Goal: Information Seeking & Learning: Check status

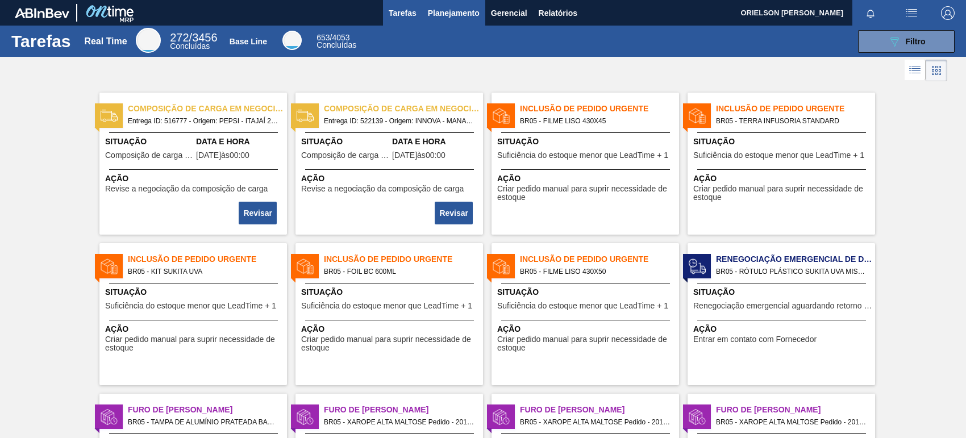
click at [453, 10] on span "Planejamento" at bounding box center [454, 13] width 52 height 14
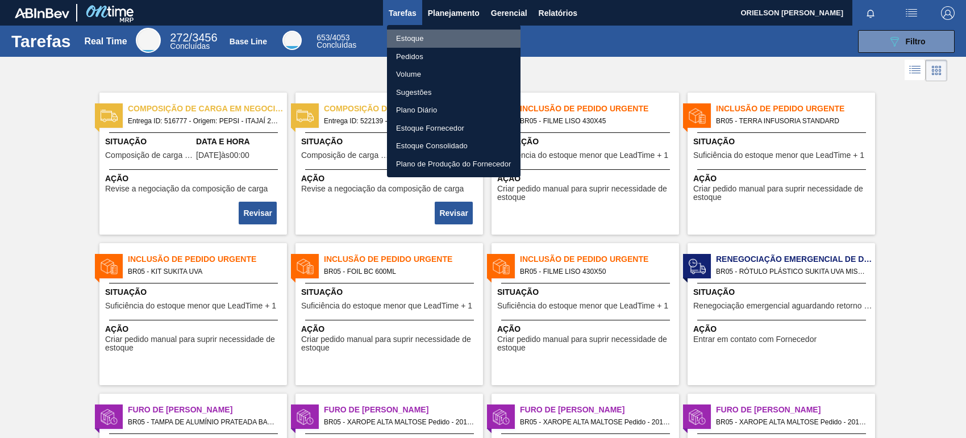
click at [469, 38] on li "Estoque" at bounding box center [453, 39] width 133 height 18
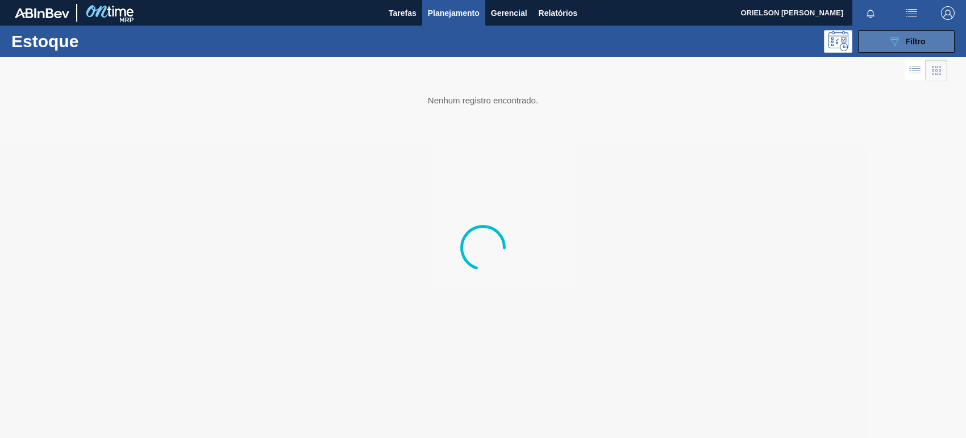
click at [897, 49] on button "089F7B8B-B2A5-4AFE-B5C0-19BA573D28AC Filtro" at bounding box center [906, 41] width 97 height 23
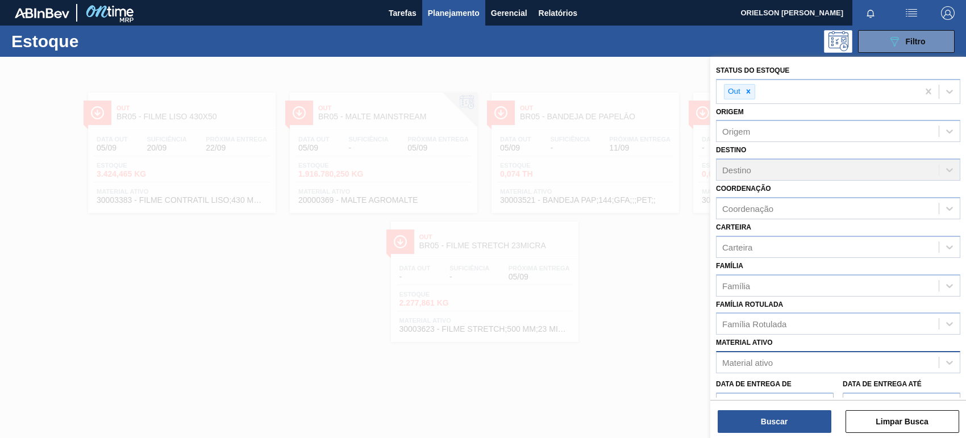
click at [767, 362] on div "Material ativo" at bounding box center [747, 363] width 51 height 10
paste ativo "Sulfato de Sódio"
type ativo "Sulfato de Sódio"
drag, startPoint x: 784, startPoint y: 358, endPoint x: 720, endPoint y: 354, distance: 64.9
click at [720, 354] on div "Material ativo" at bounding box center [827, 362] width 222 height 16
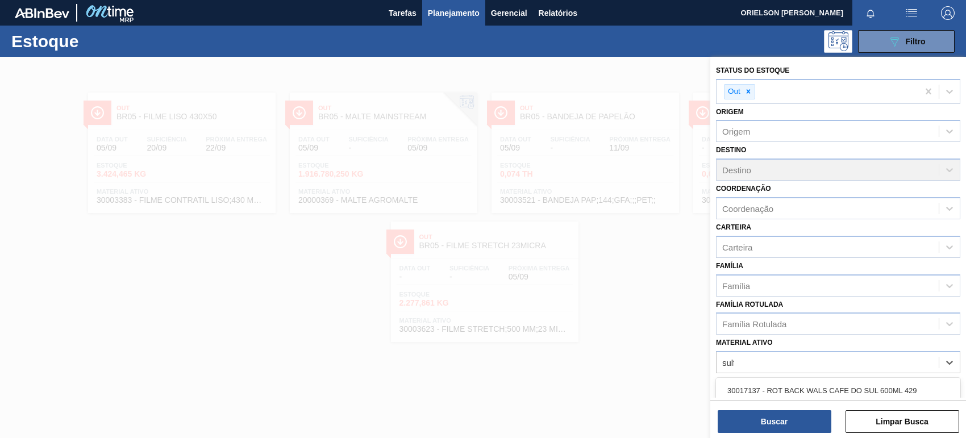
type ativo "[MEDICAL_DATA]"
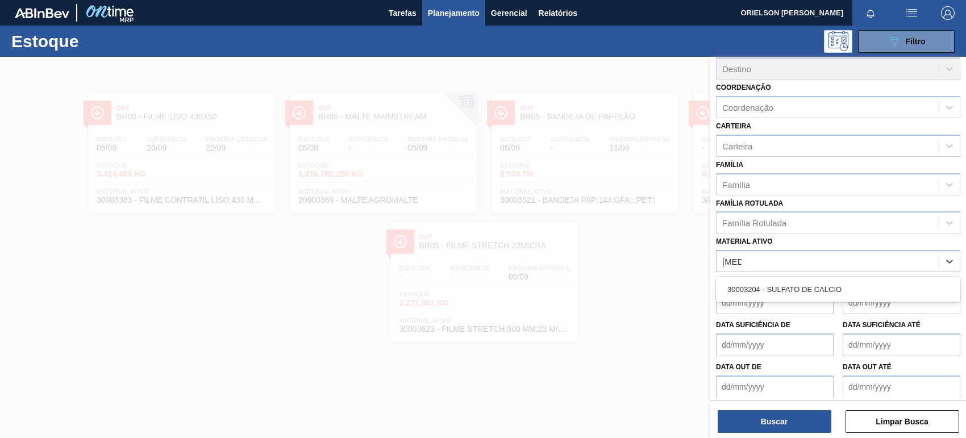
scroll to position [105, 0]
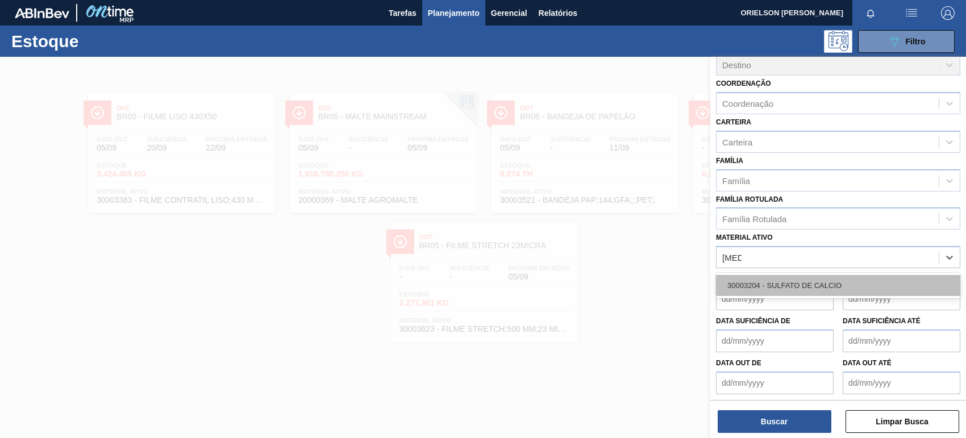
click at [770, 293] on div "30003204 - SULFATO DE CALCIO" at bounding box center [838, 285] width 244 height 21
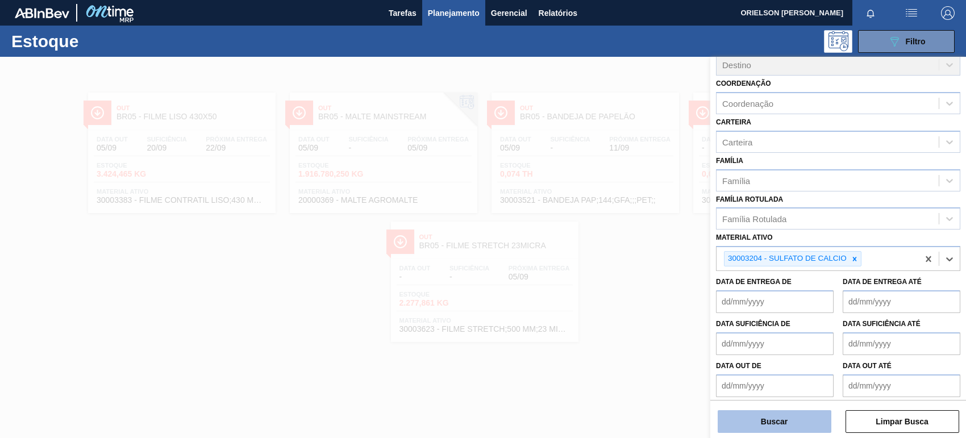
click at [778, 420] on button "Buscar" at bounding box center [774, 421] width 114 height 23
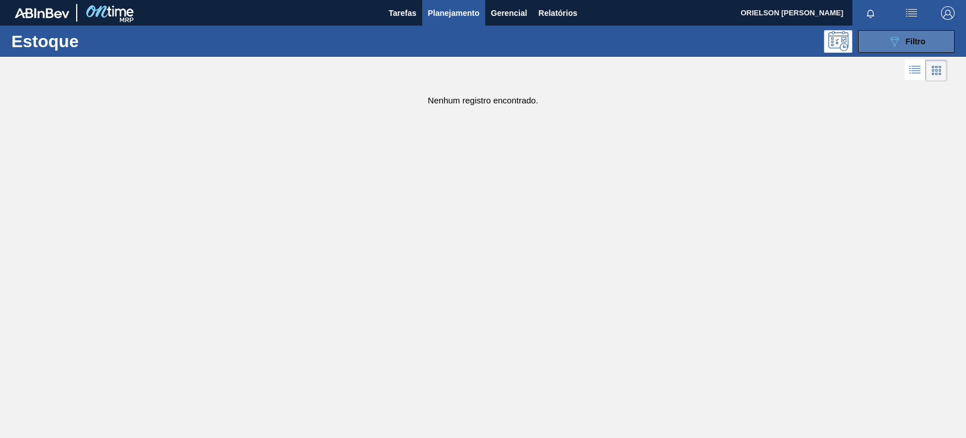
click at [927, 37] on button "089F7B8B-B2A5-4AFE-B5C0-19BA573D28AC Filtro" at bounding box center [906, 41] width 97 height 23
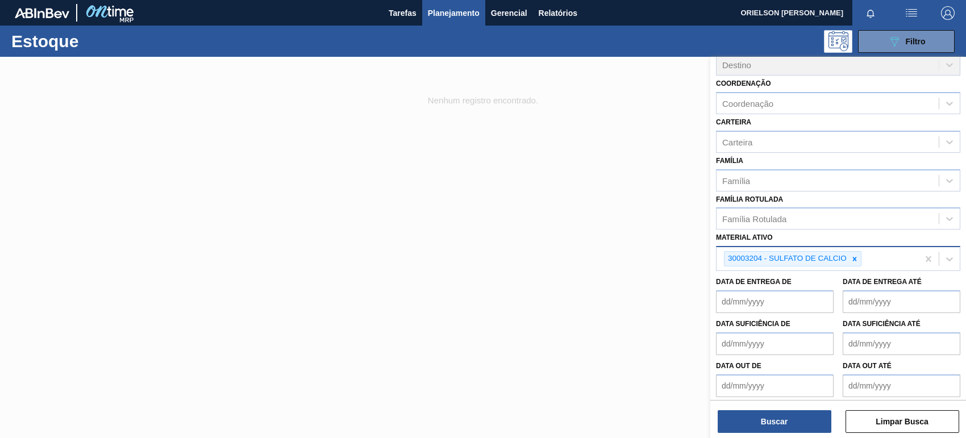
click at [872, 261] on div "30003204 - SULFATO DE CALCIO" at bounding box center [817, 258] width 202 height 23
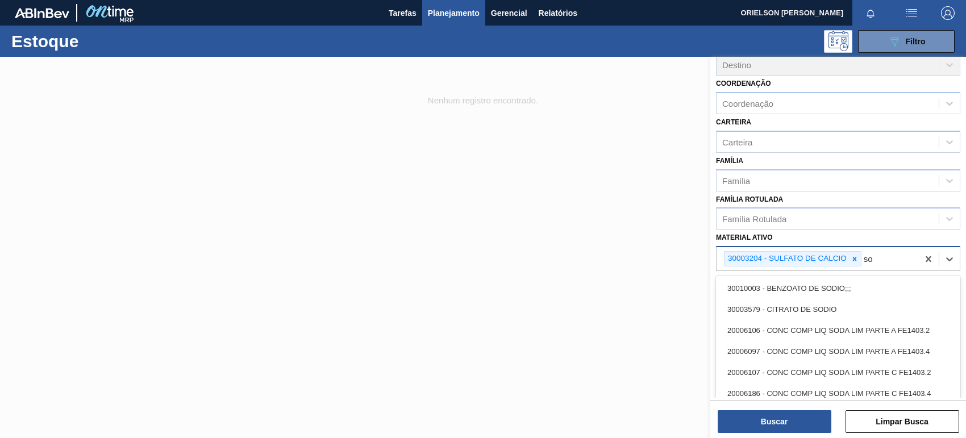
type ativo "s"
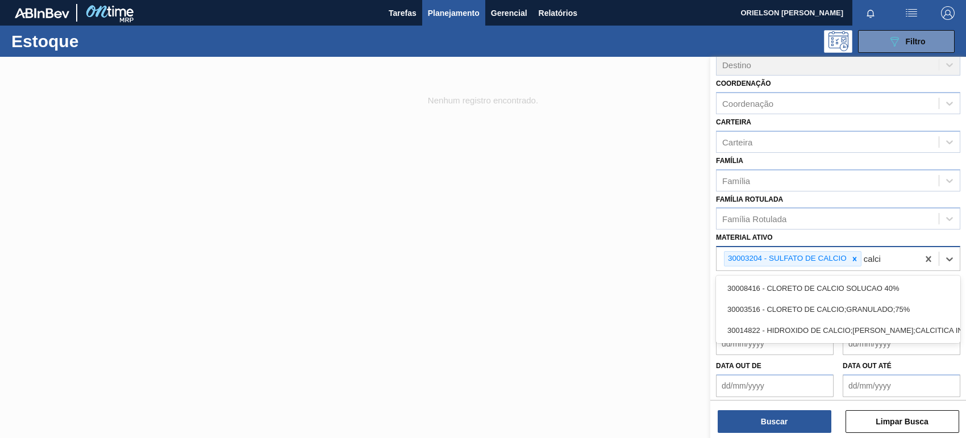
type ativo "calcio"
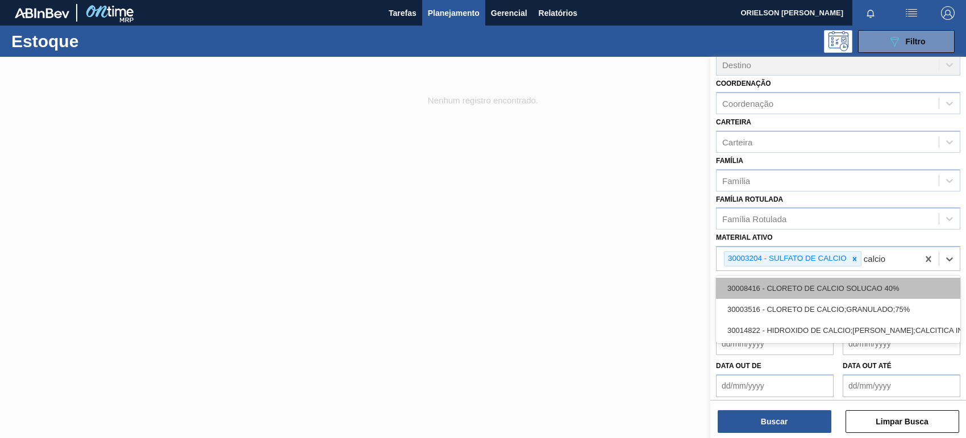
click at [865, 279] on div "30008416 - CLORETO DE CALCIO SOLUCAO 40%" at bounding box center [838, 288] width 244 height 21
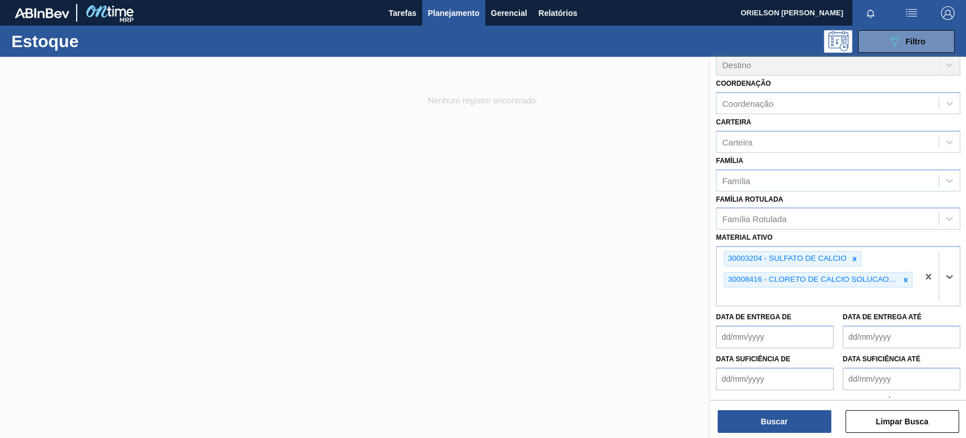
click at [807, 434] on div "Status do Estoque Out Origem Origem Destino Destino Coordenação Coordenação Car…" at bounding box center [838, 248] width 256 height 383
click at [804, 427] on button "Buscar" at bounding box center [774, 421] width 114 height 23
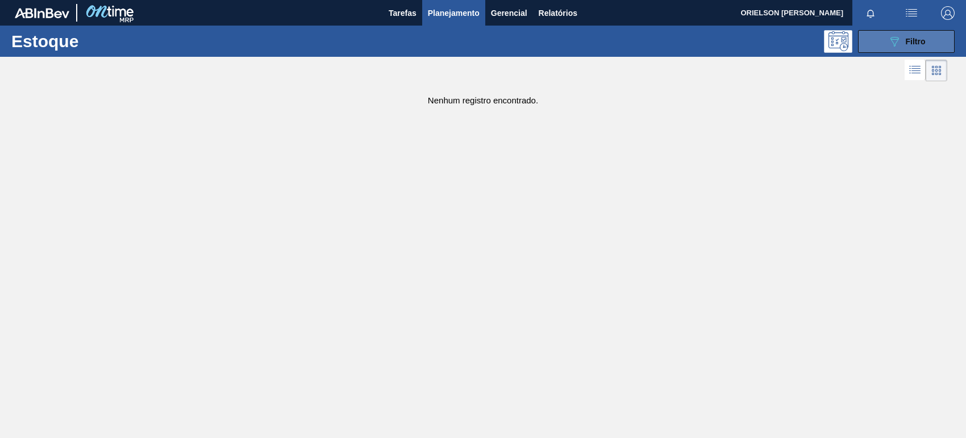
click at [904, 37] on div "089F7B8B-B2A5-4AFE-B5C0-19BA573D28AC Filtro" at bounding box center [906, 42] width 38 height 14
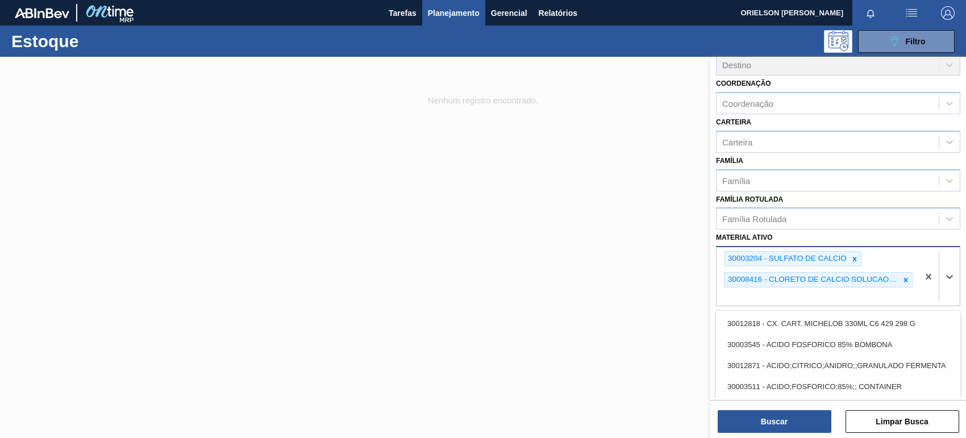
click at [906, 293] on div "30003204 - SULFATO DE CALCIO 30008416 - CLORETO DE CALCIO SOLUCAO 40%" at bounding box center [817, 276] width 202 height 59
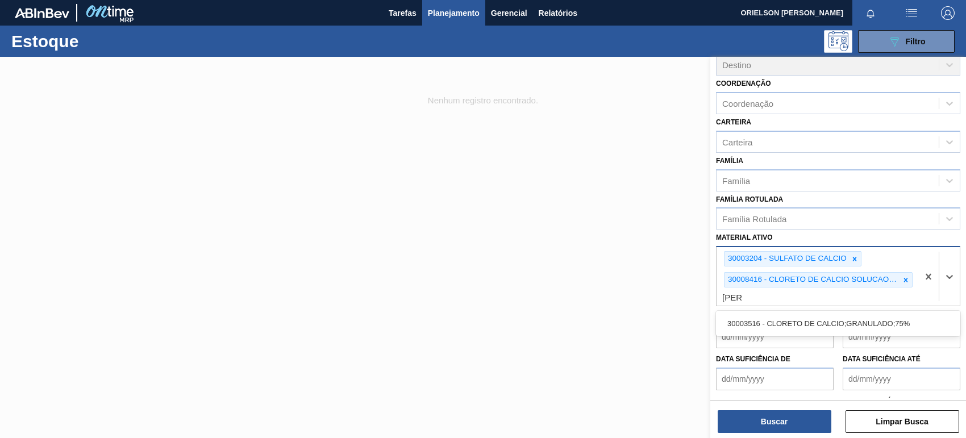
type ativo "cloret"
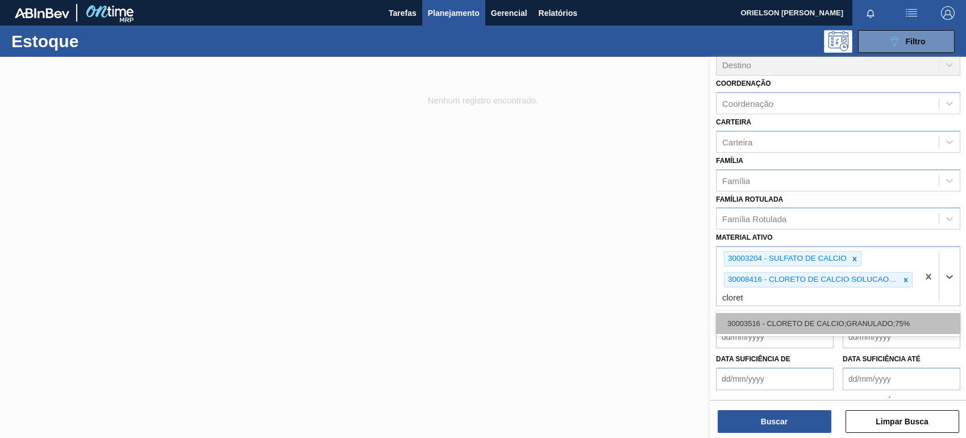
click at [870, 324] on div "30003516 - CLORETO DE CALCIO;GRANULADO;75%" at bounding box center [838, 323] width 244 height 21
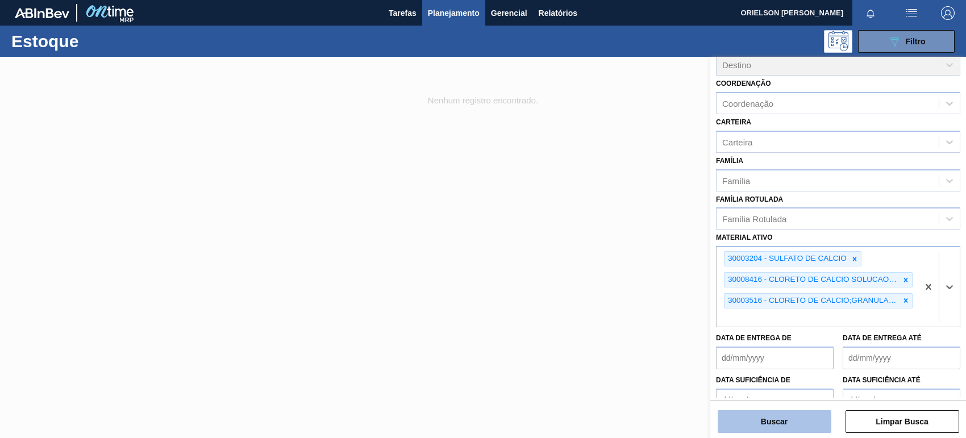
click at [785, 415] on button "Buscar" at bounding box center [774, 421] width 114 height 23
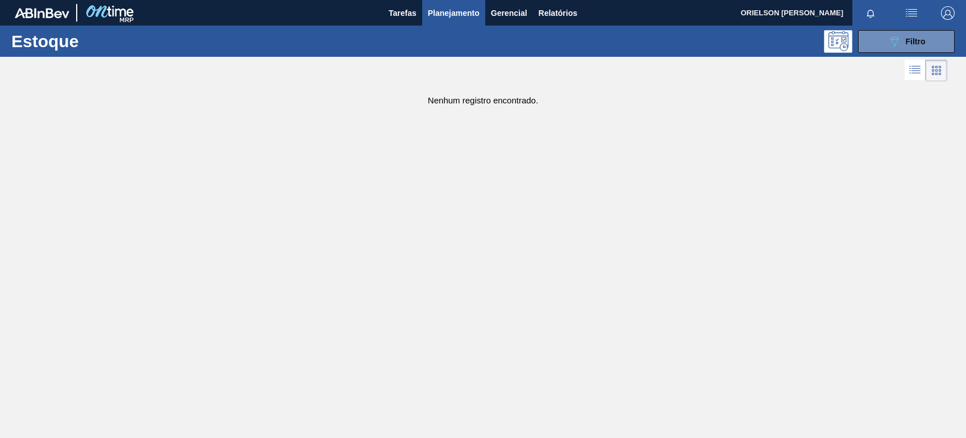
click at [898, 60] on div at bounding box center [473, 70] width 947 height 27
click at [895, 43] on icon at bounding box center [894, 42] width 9 height 10
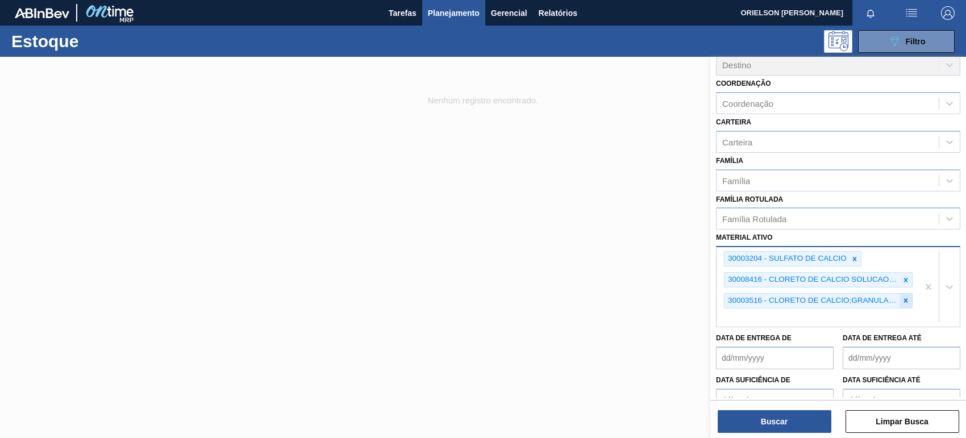
click at [904, 304] on div at bounding box center [905, 301] width 12 height 14
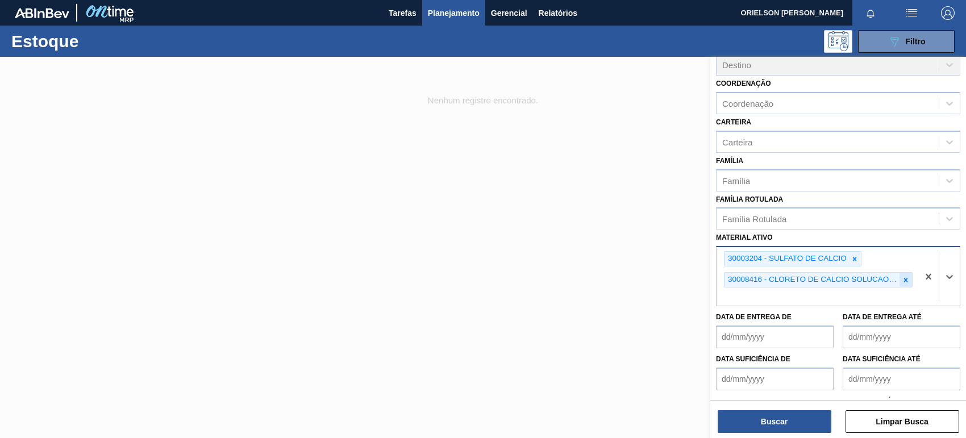
click at [904, 279] on icon at bounding box center [905, 280] width 8 height 8
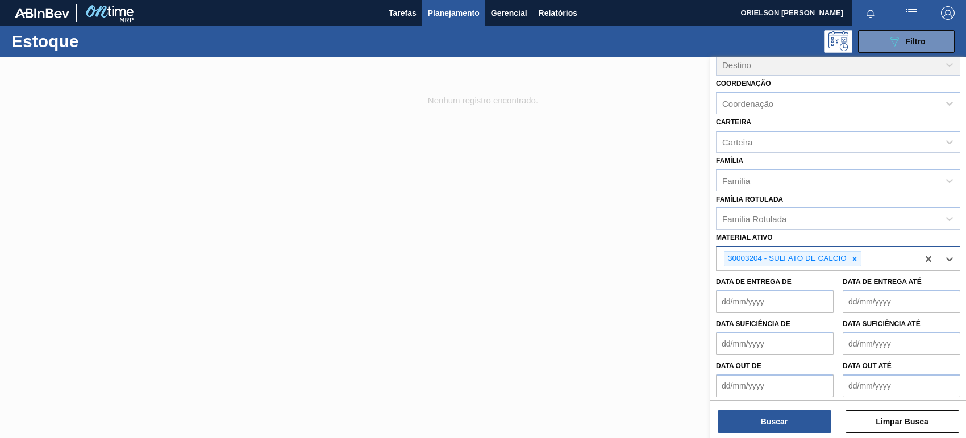
click at [853, 255] on icon at bounding box center [854, 259] width 8 height 8
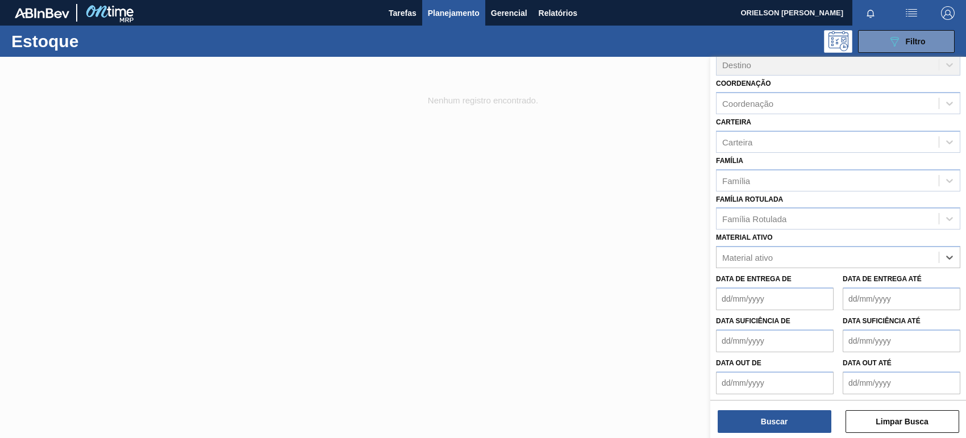
click at [745, 317] on label "Data suficiência de" at bounding box center [753, 321] width 74 height 8
click at [745, 329] on de "Data suficiência de" at bounding box center [775, 340] width 118 height 23
click at [878, 268] on div "Data de Entrega de Data de Entrega até" at bounding box center [837, 289] width 253 height 42
click at [869, 258] on div "Material ativo" at bounding box center [827, 257] width 222 height 16
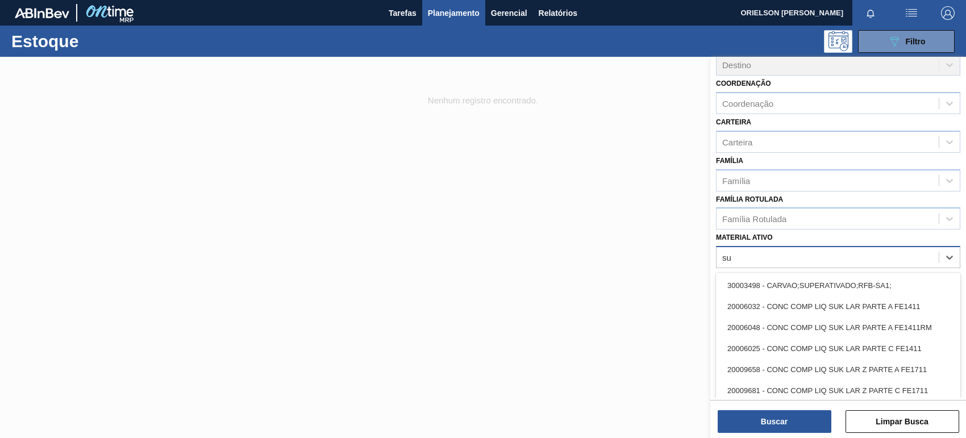
type ativo "sul"
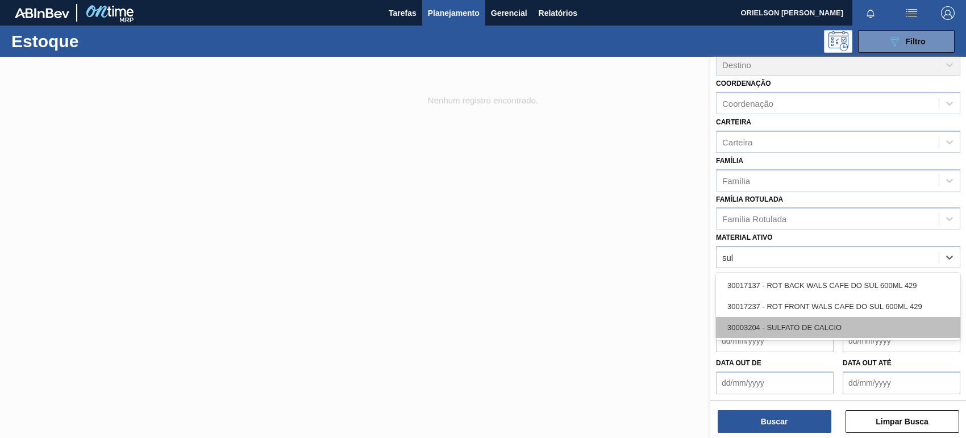
click at [856, 323] on div "30003204 - SULFATO DE CALCIO" at bounding box center [838, 327] width 244 height 21
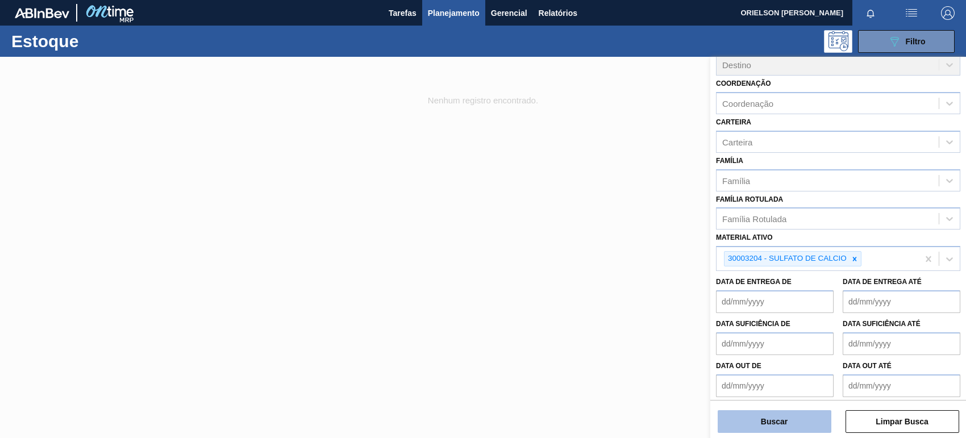
click at [804, 428] on button "Buscar" at bounding box center [774, 421] width 114 height 23
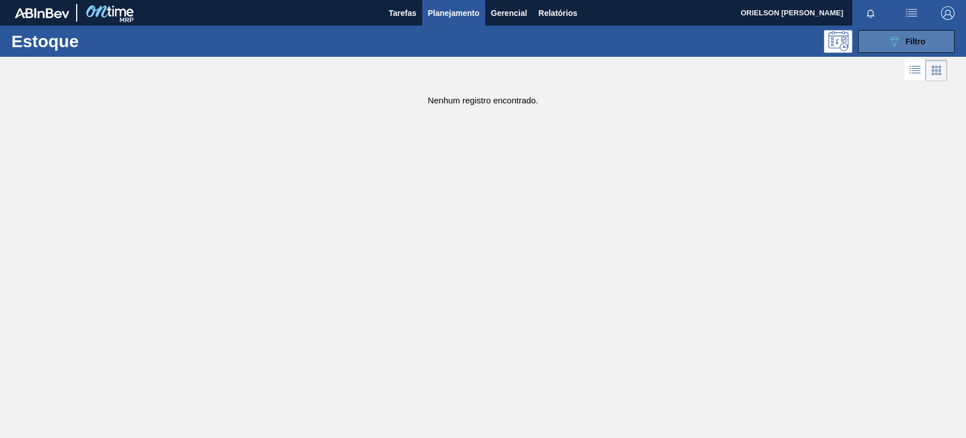
click at [914, 41] on span "Filtro" at bounding box center [915, 41] width 20 height 9
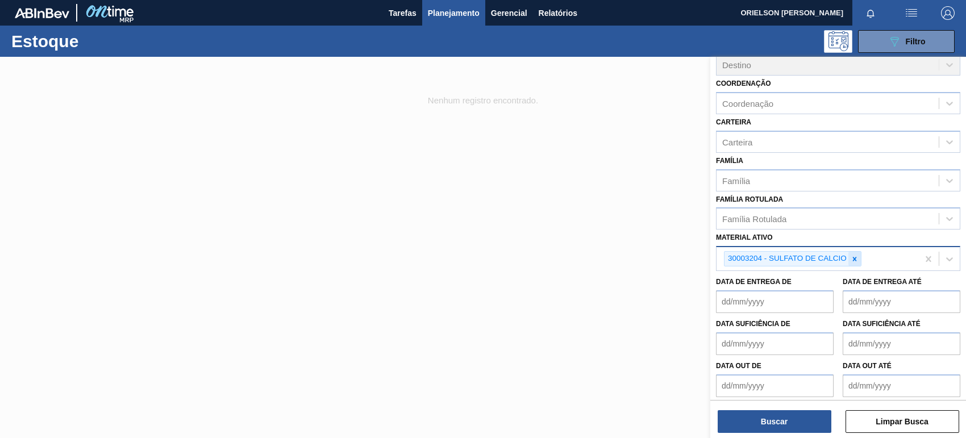
click at [855, 260] on icon at bounding box center [854, 259] width 8 height 8
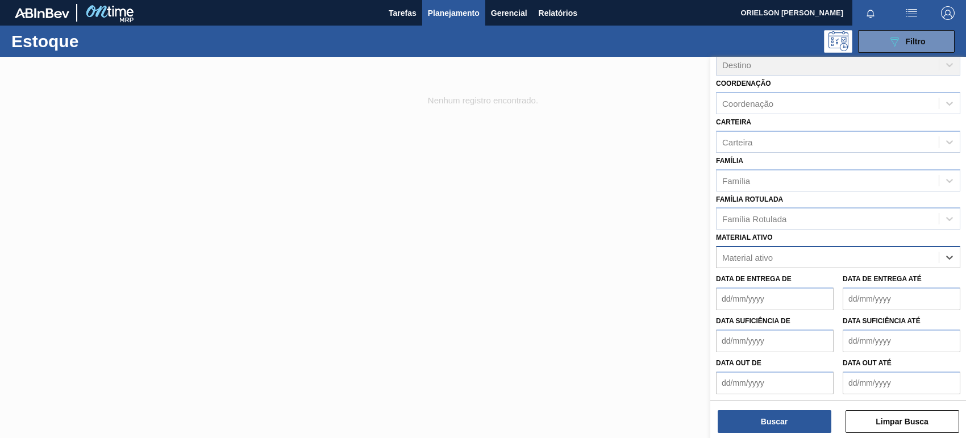
click at [851, 257] on div "Material ativo" at bounding box center [827, 257] width 222 height 16
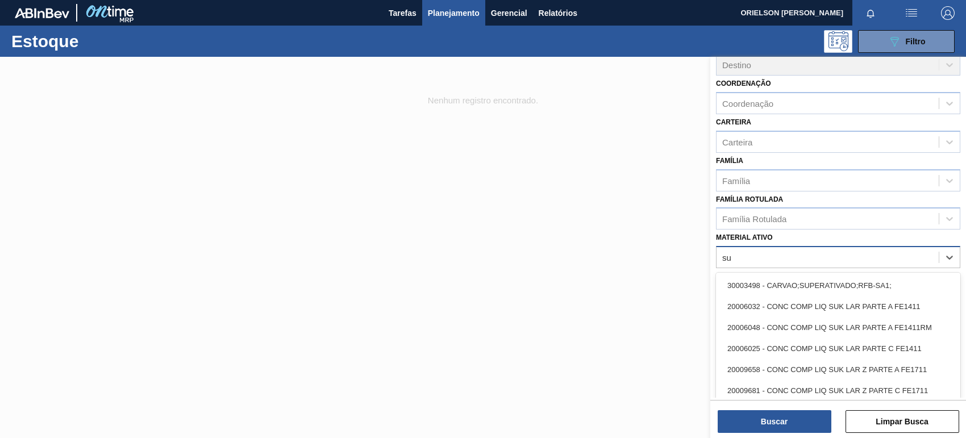
type ativo "s"
